Goal: Task Accomplishment & Management: Manage account settings

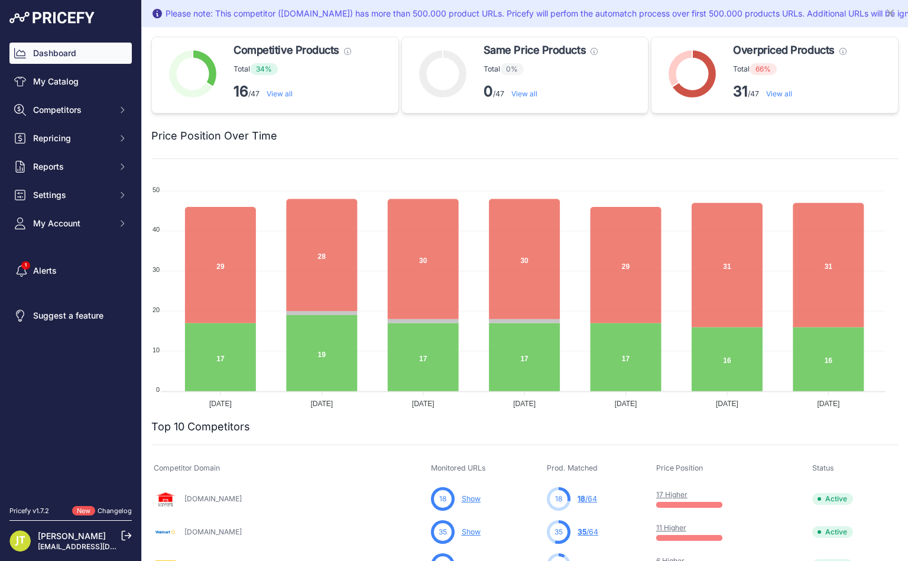
click at [64, 21] on img at bounding box center [51, 18] width 85 height 12
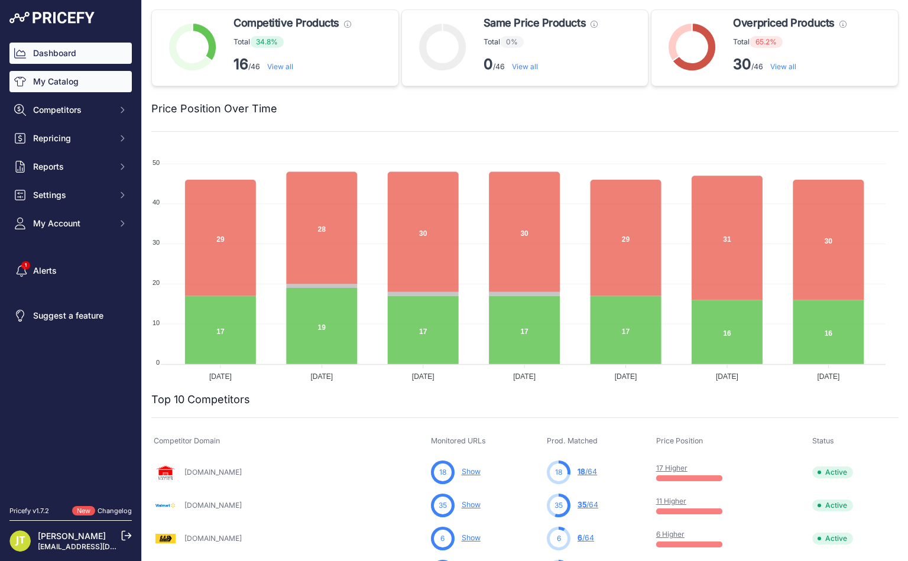
click at [73, 85] on link "My Catalog" at bounding box center [70, 81] width 122 height 21
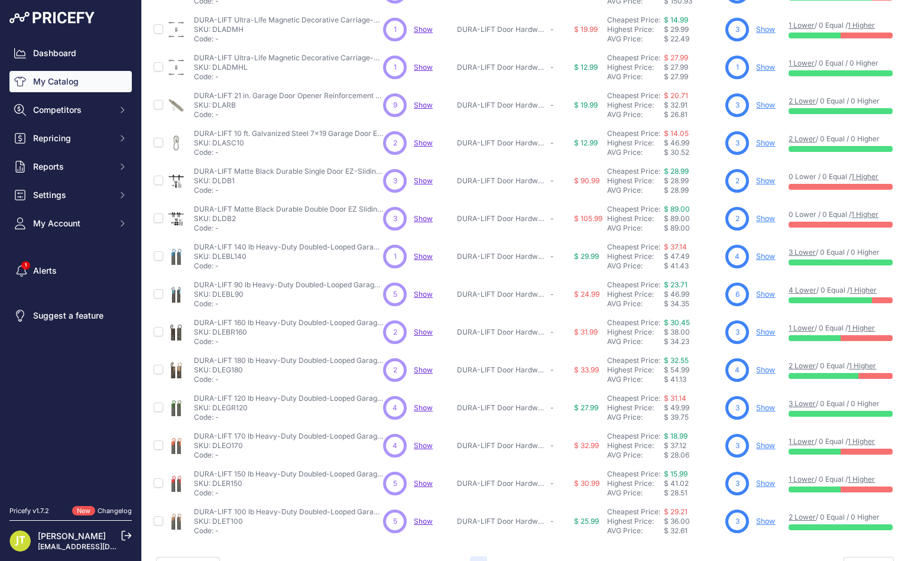
scroll to position [189, 0]
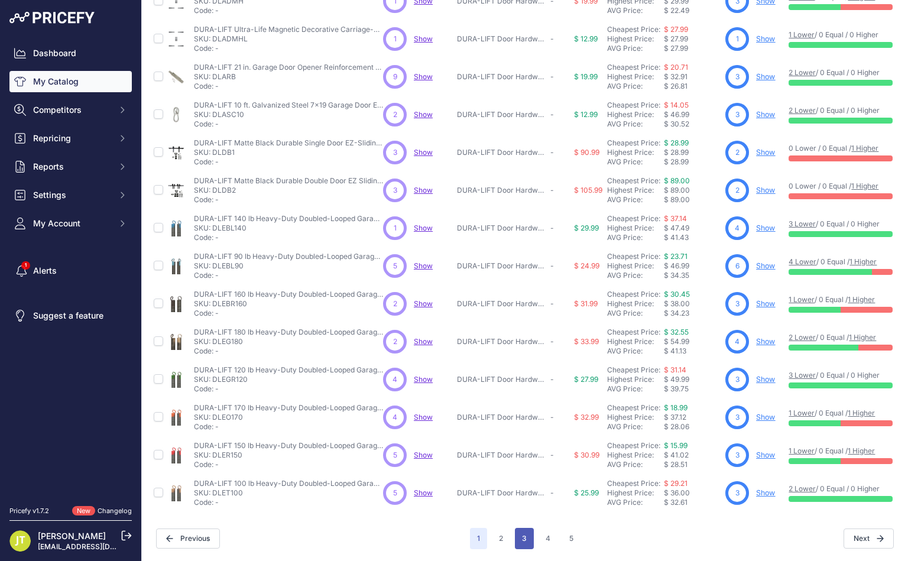
click at [515, 528] on button "3" at bounding box center [524, 538] width 19 height 21
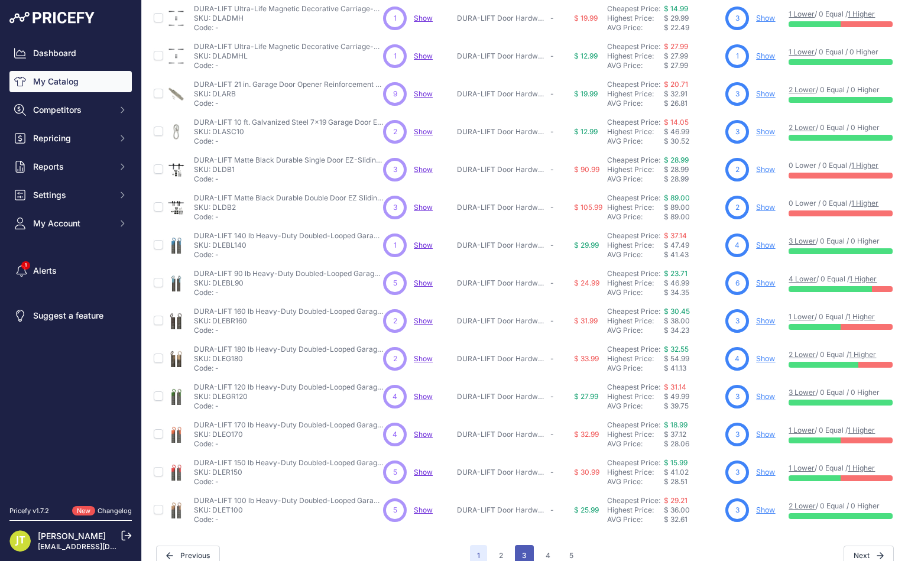
scroll to position [218, 0]
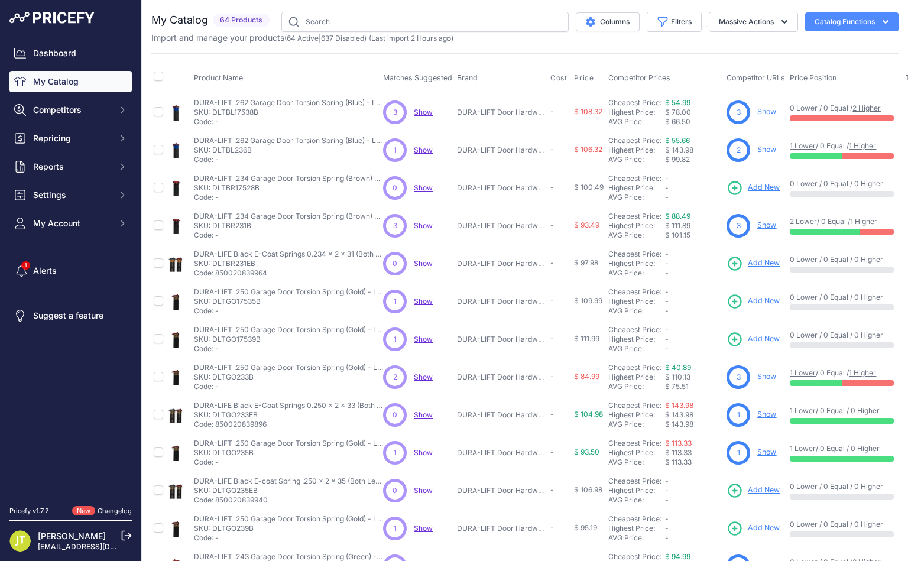
click at [752, 114] on div "3 Show" at bounding box center [755, 112] width 59 height 24
click at [51, 55] on link "Dashboard" at bounding box center [70, 53] width 122 height 21
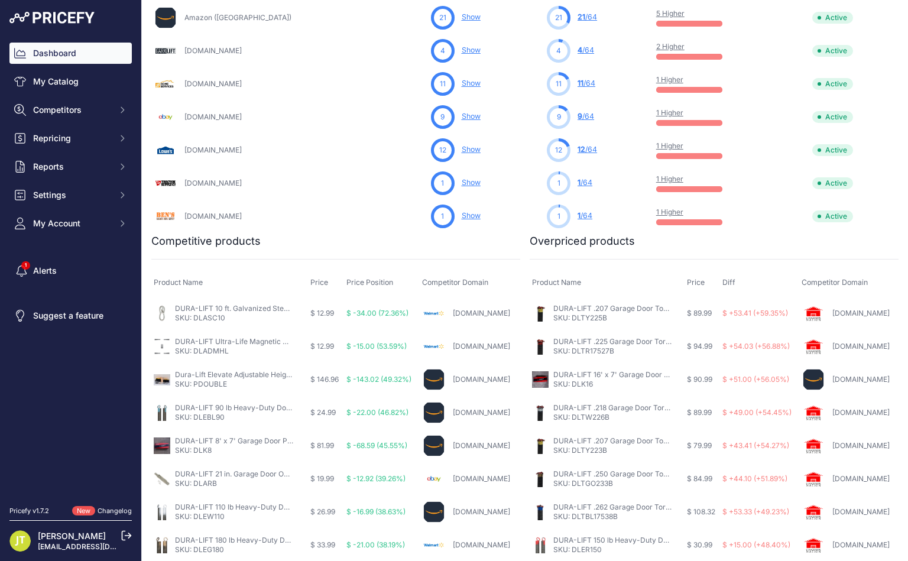
scroll to position [618, 0]
